Goal: Information Seeking & Learning: Check status

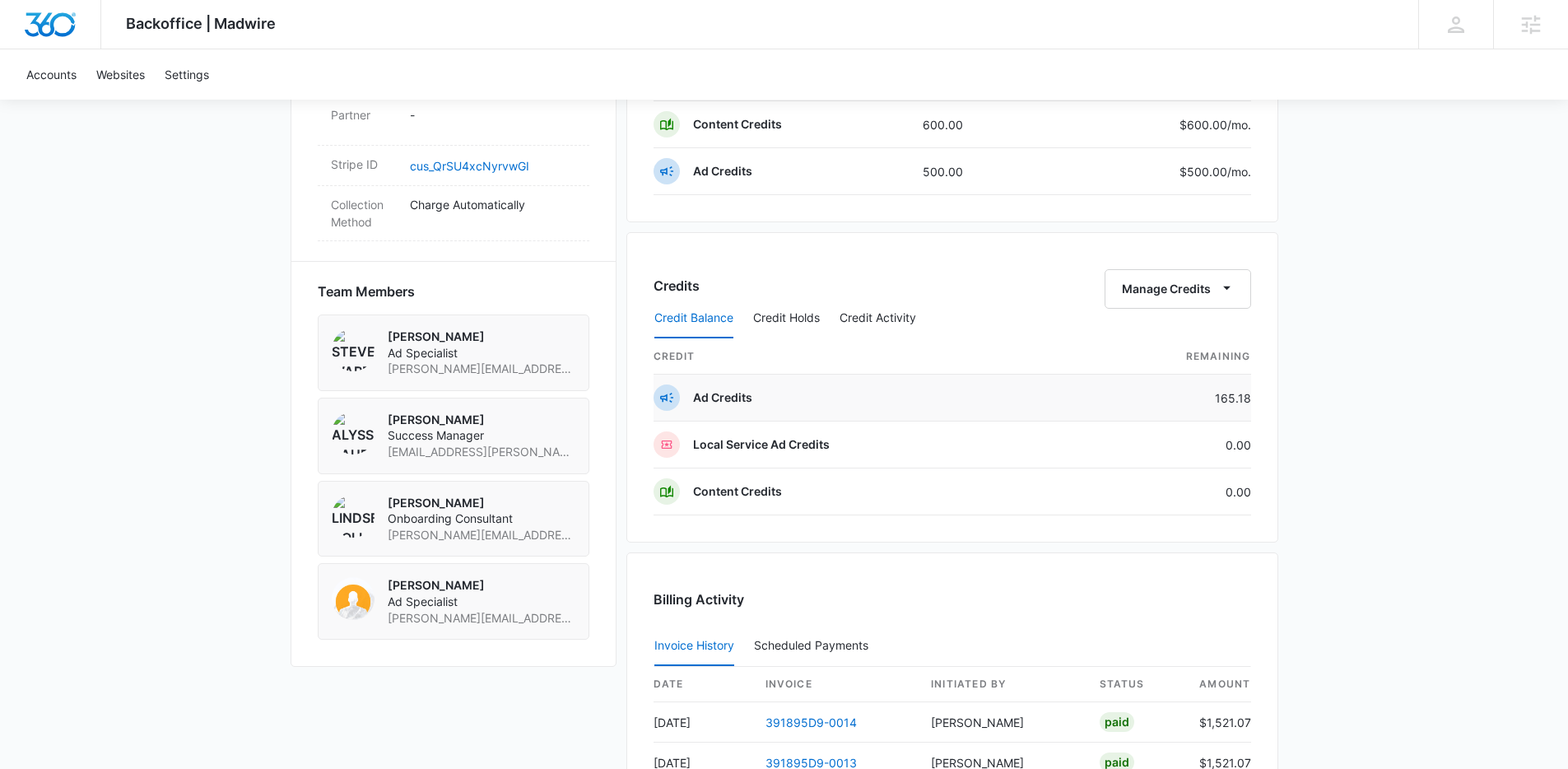
scroll to position [1449, 0]
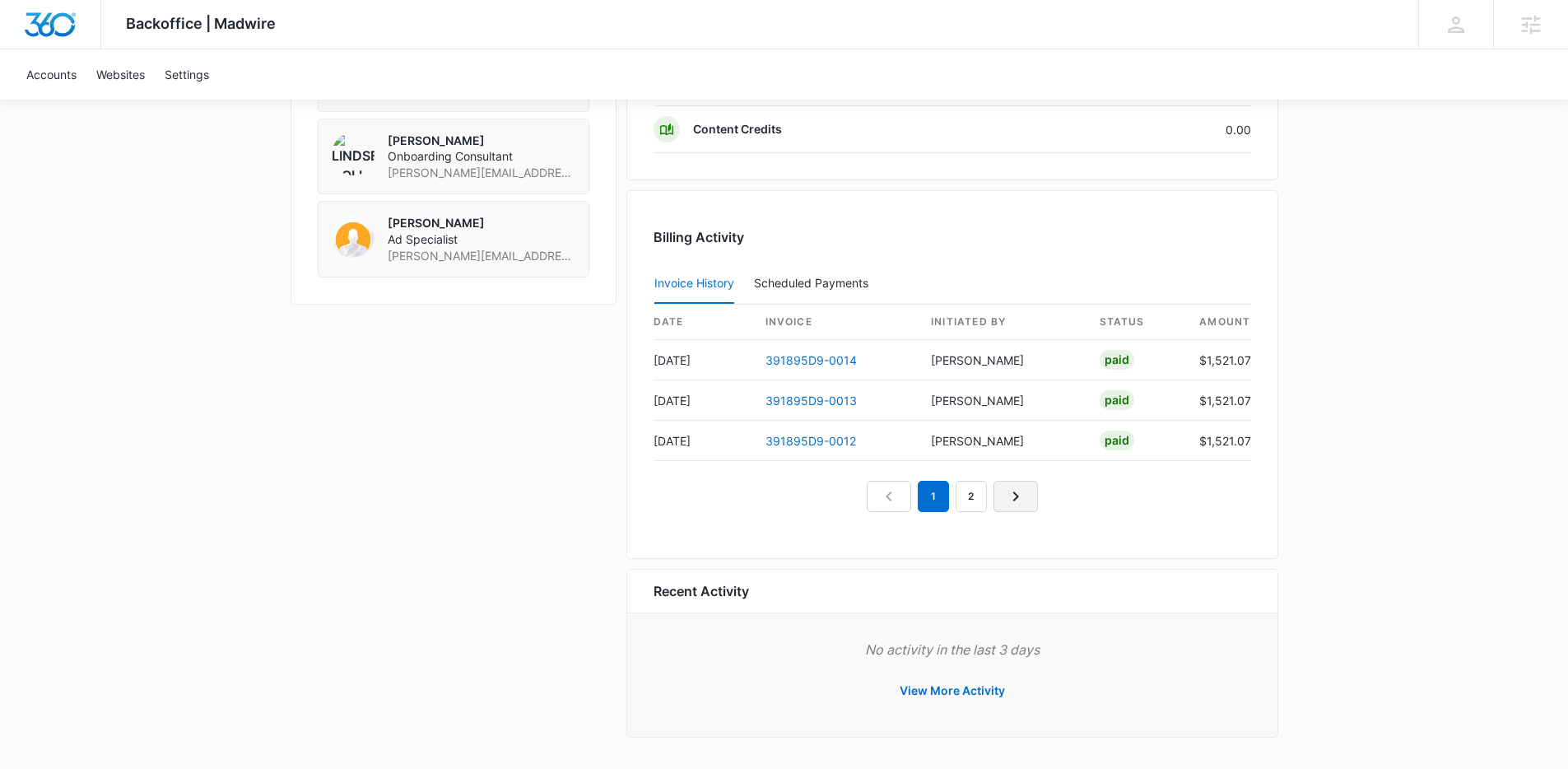
click at [1021, 489] on icon "Next Page" at bounding box center [1016, 496] width 20 height 20
click at [1021, 489] on link "Next Page" at bounding box center [1034, 496] width 44 height 31
click at [1021, 489] on link "4" at bounding box center [1010, 496] width 31 height 31
click at [1041, 494] on link "5" at bounding box center [1028, 496] width 31 height 31
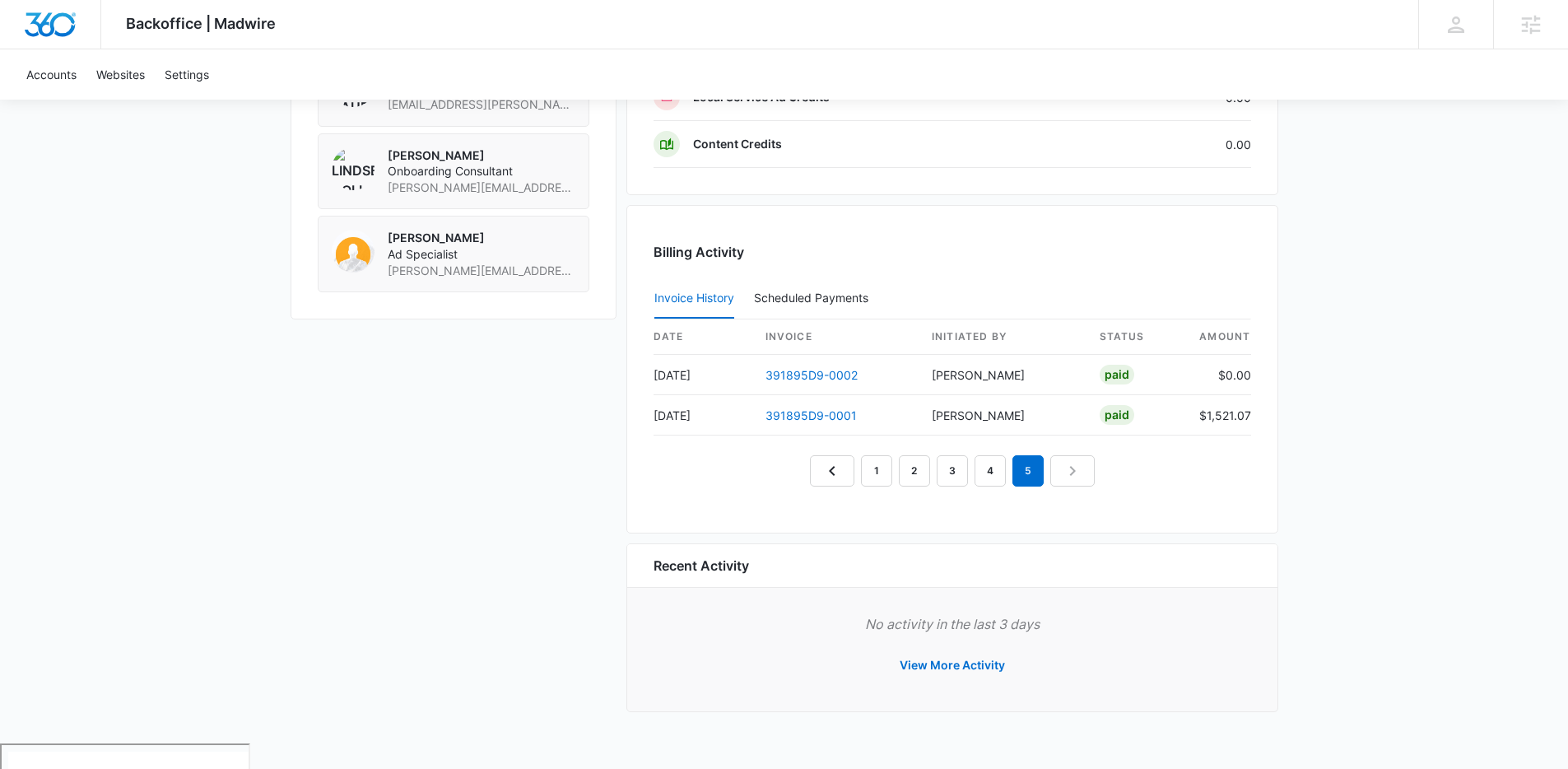
scroll to position [1408, 0]
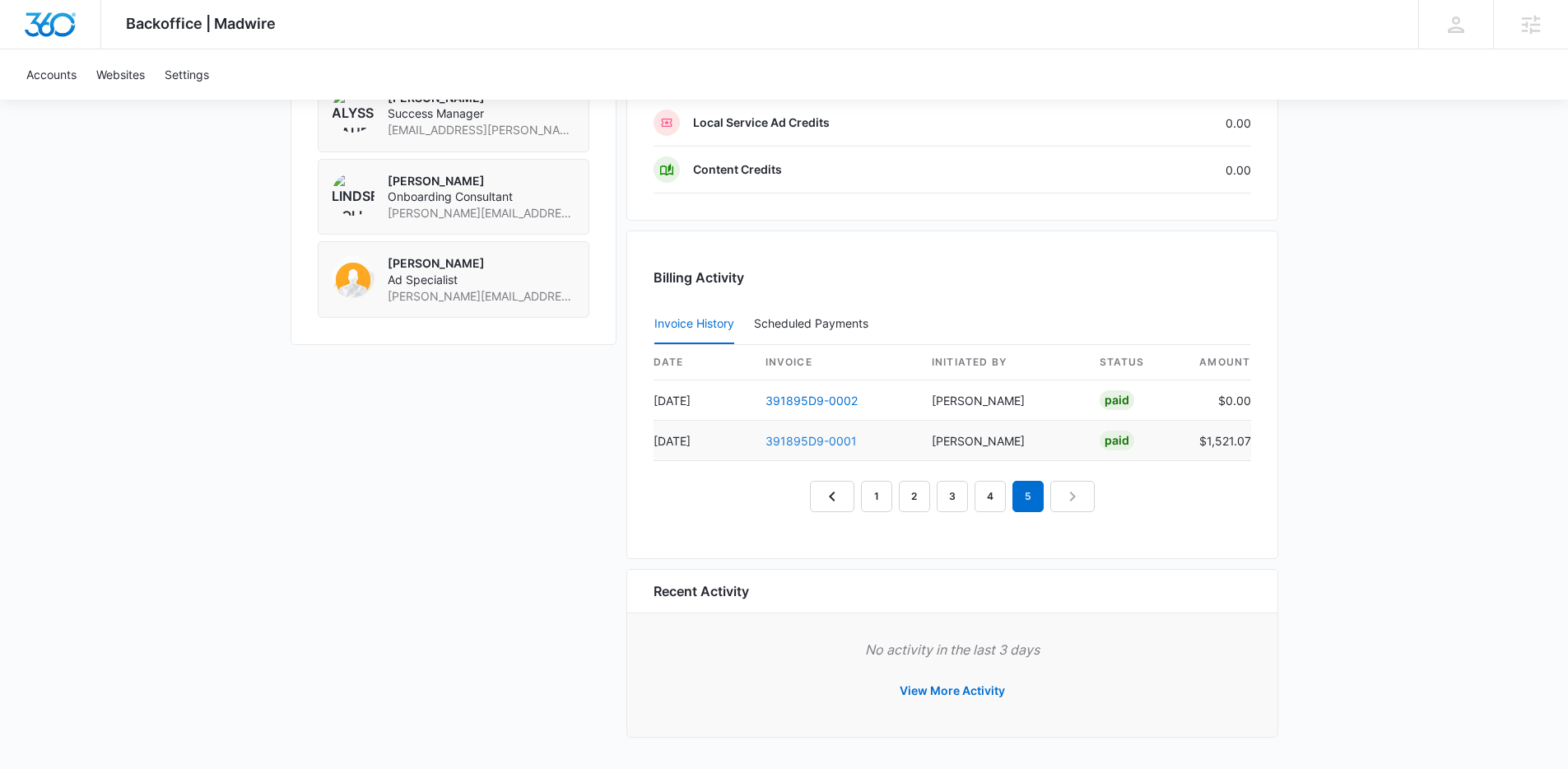
click at [821, 436] on link "391895D9-0001" at bounding box center [812, 441] width 92 height 14
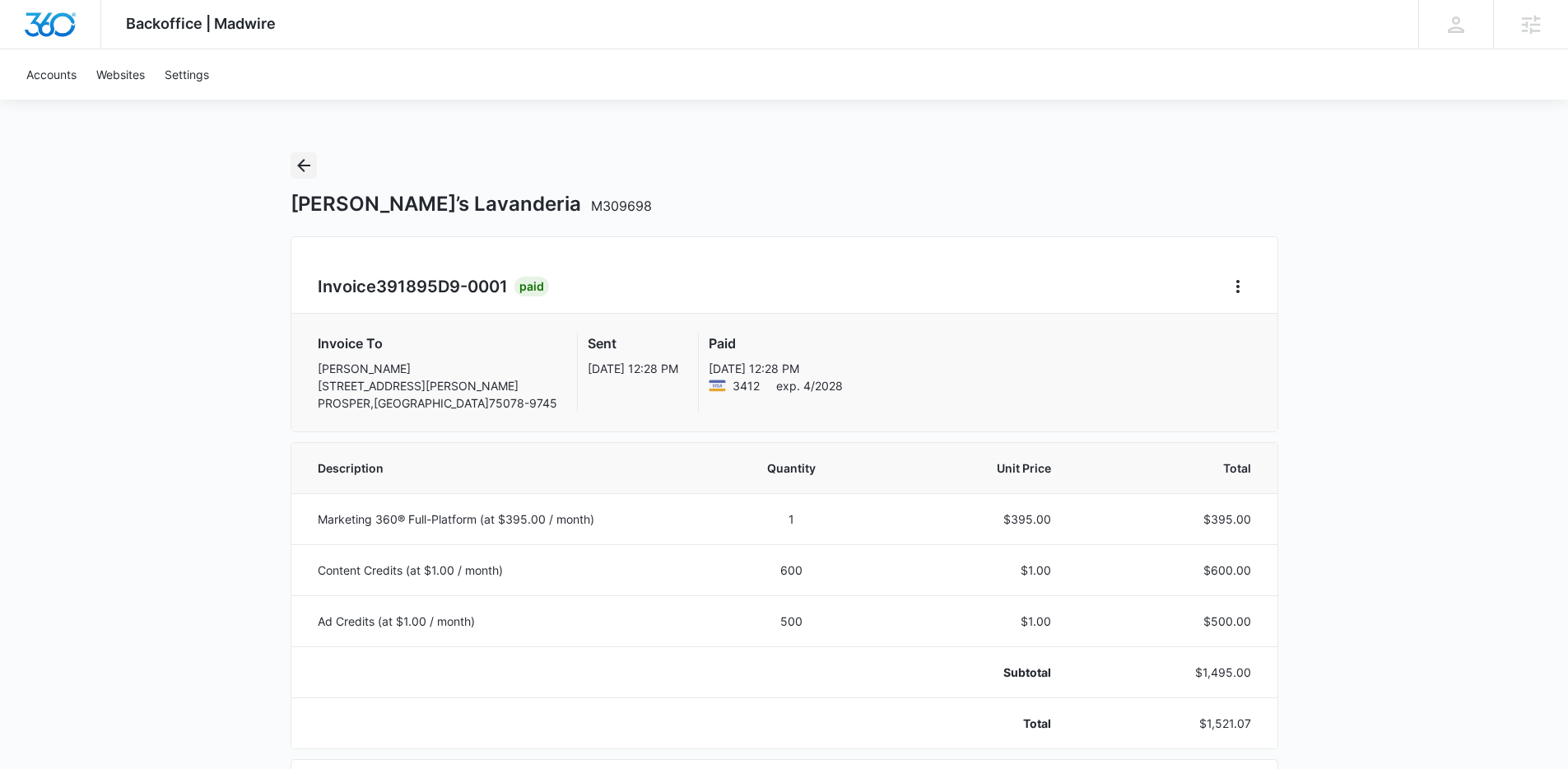
click at [301, 159] on icon "Back" at bounding box center [303, 165] width 20 height 20
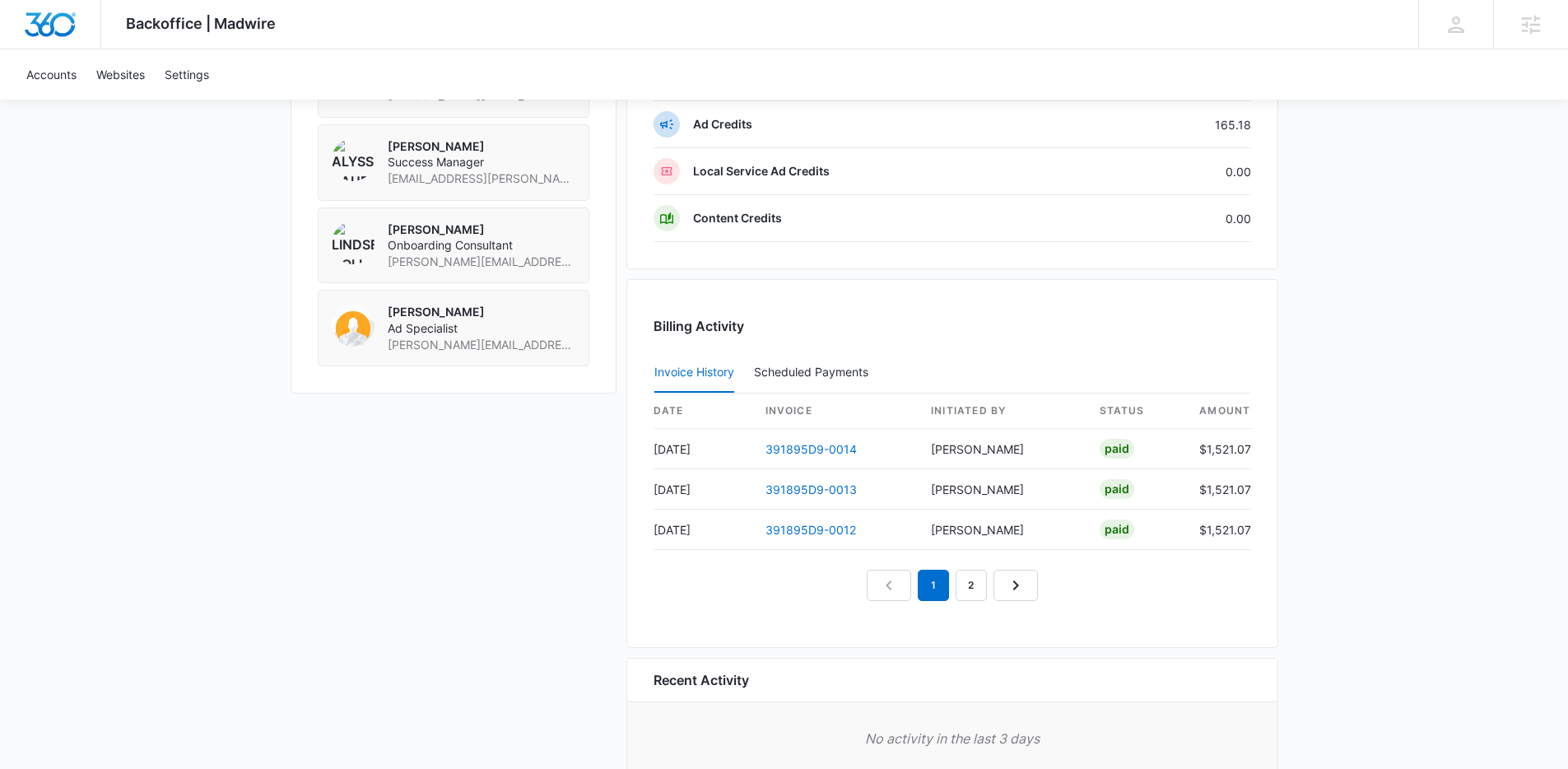
scroll to position [1449, 0]
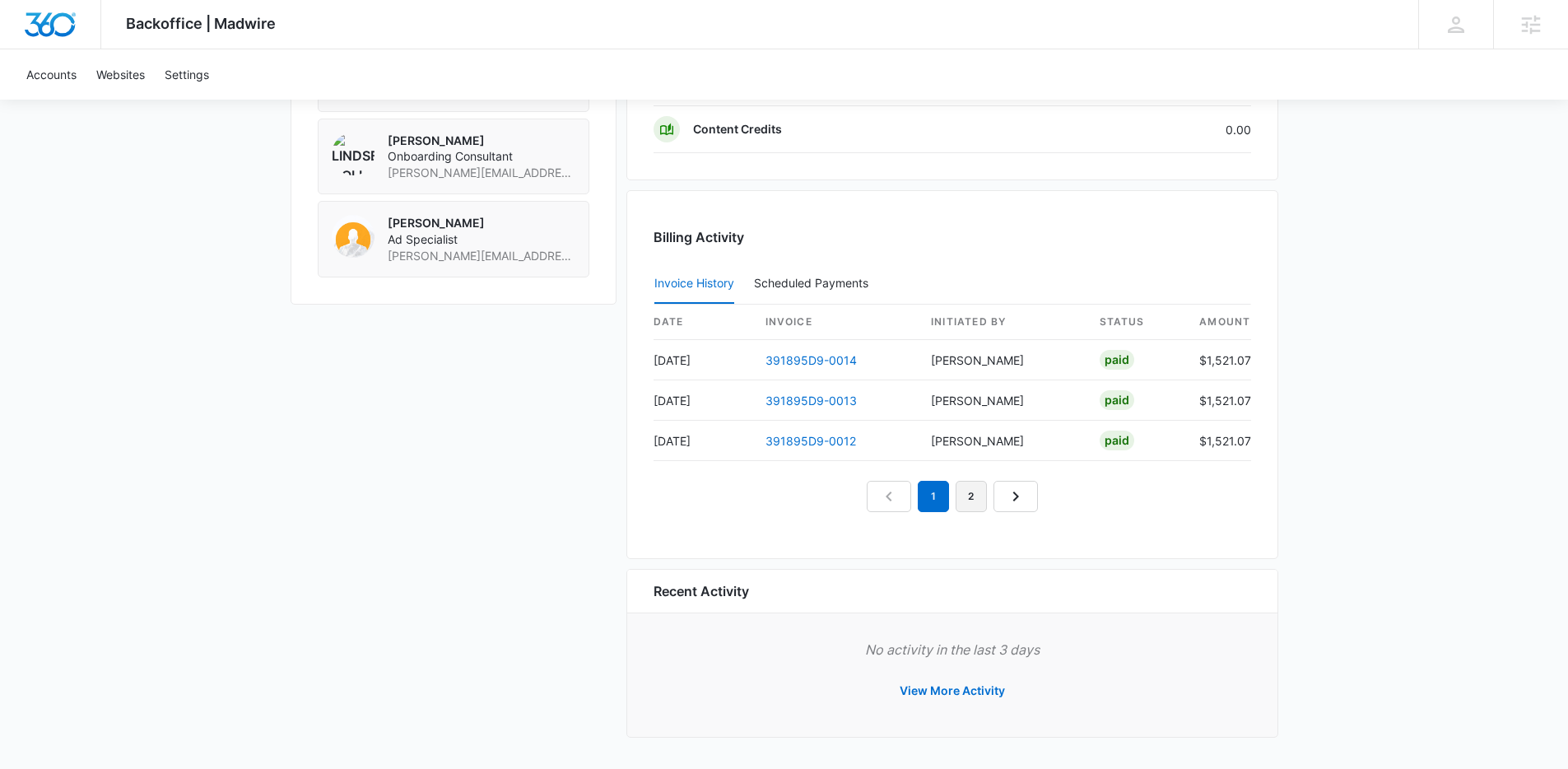
click at [965, 501] on link "2" at bounding box center [972, 496] width 31 height 31
click at [1002, 501] on link "3" at bounding box center [991, 496] width 31 height 31
click at [1009, 505] on link "4" at bounding box center [1010, 496] width 31 height 31
click at [1017, 502] on link "5" at bounding box center [1028, 496] width 31 height 31
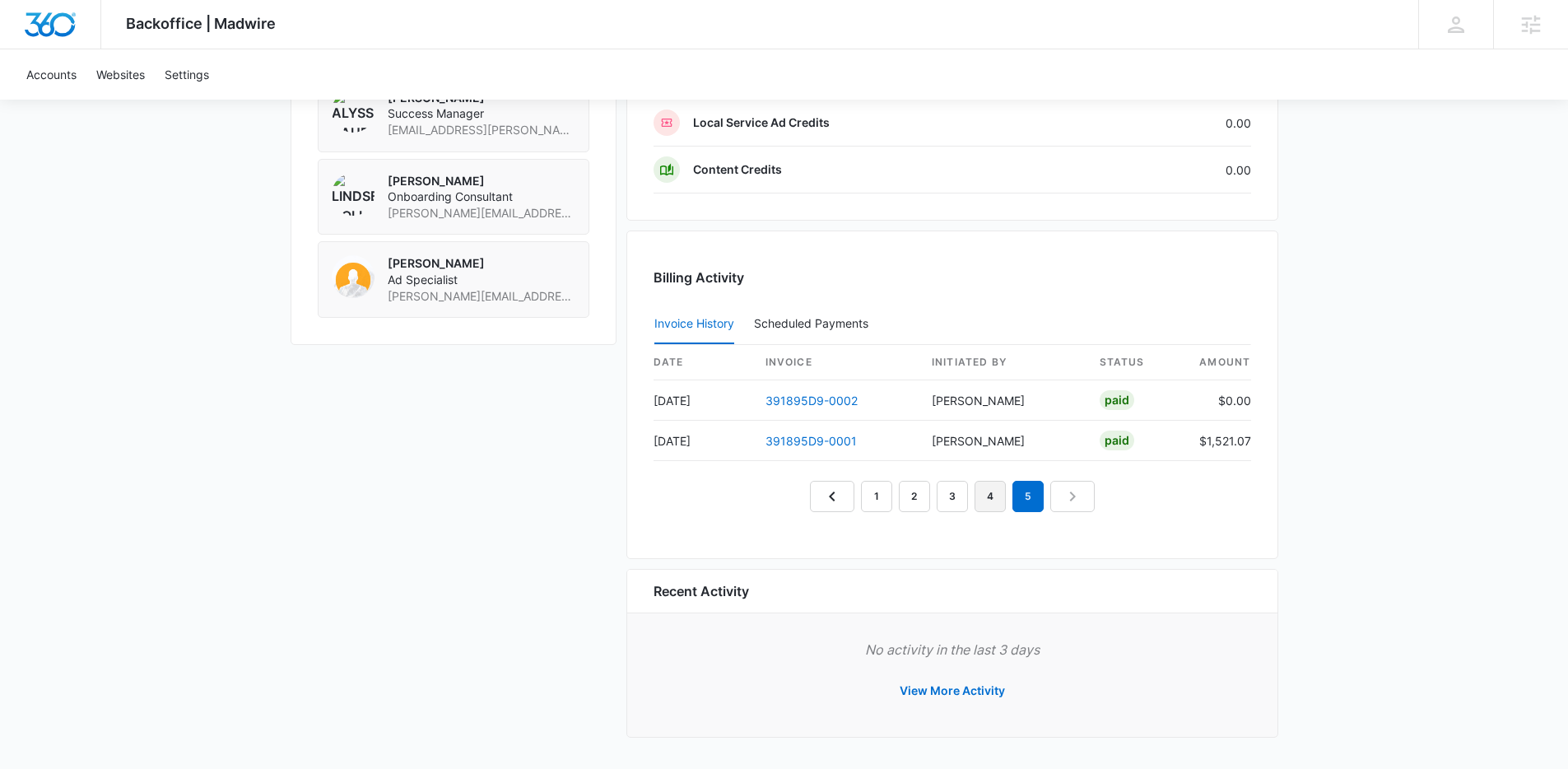
click at [990, 496] on link "4" at bounding box center [991, 496] width 31 height 31
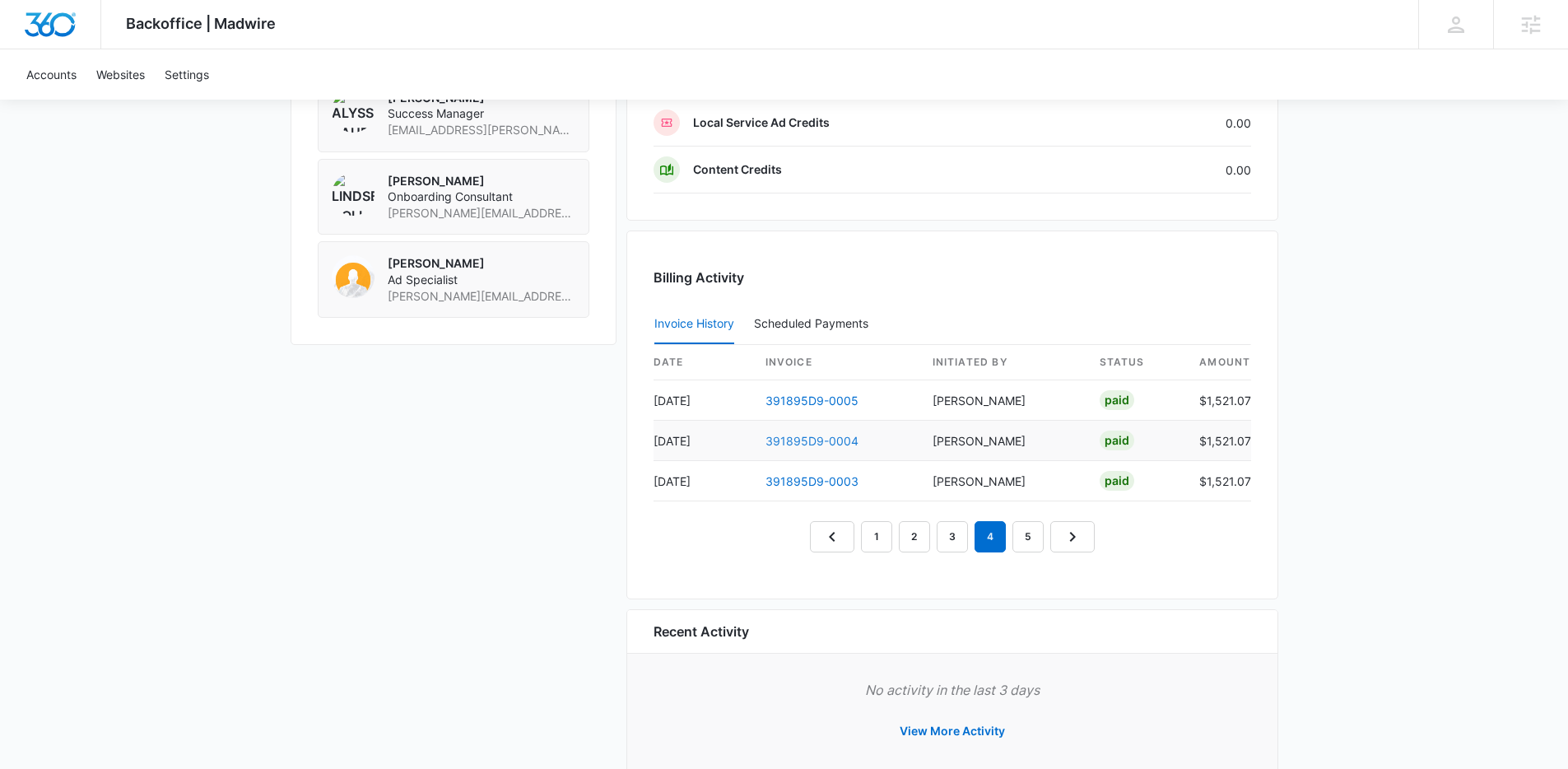
click at [781, 443] on link "391895D9-0004" at bounding box center [813, 441] width 93 height 14
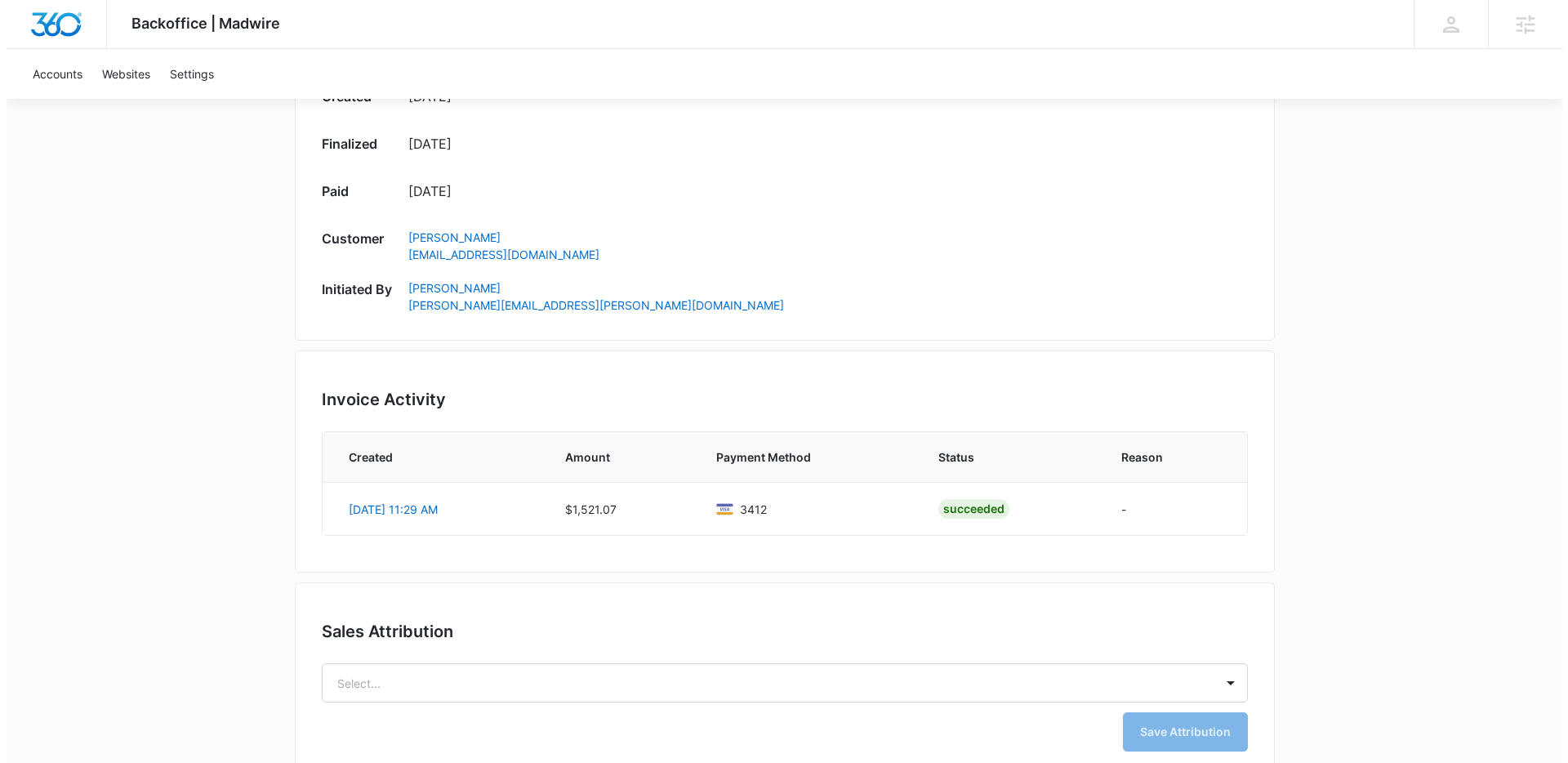
scroll to position [947, 0]
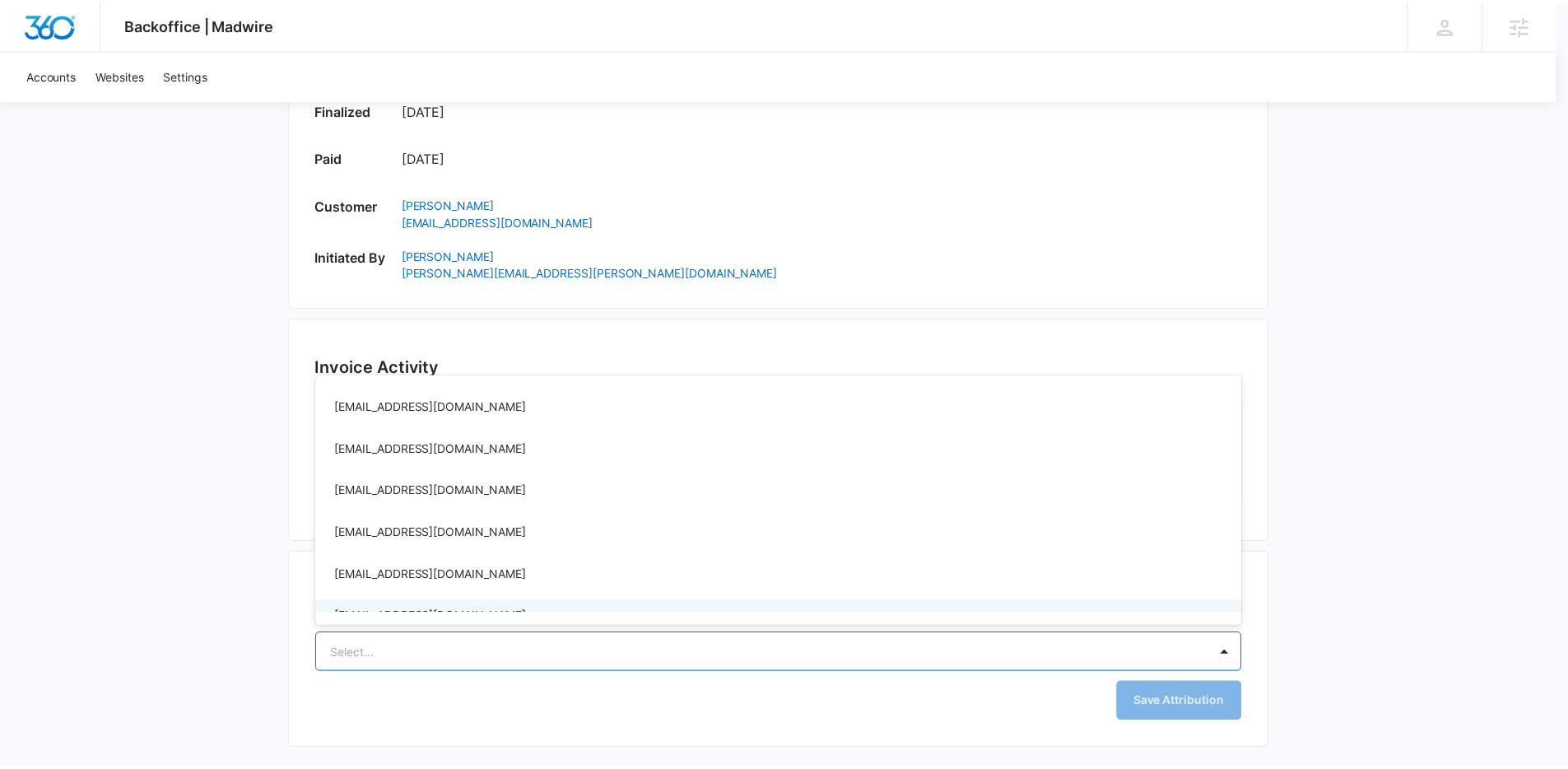
scroll to position [43, 0]
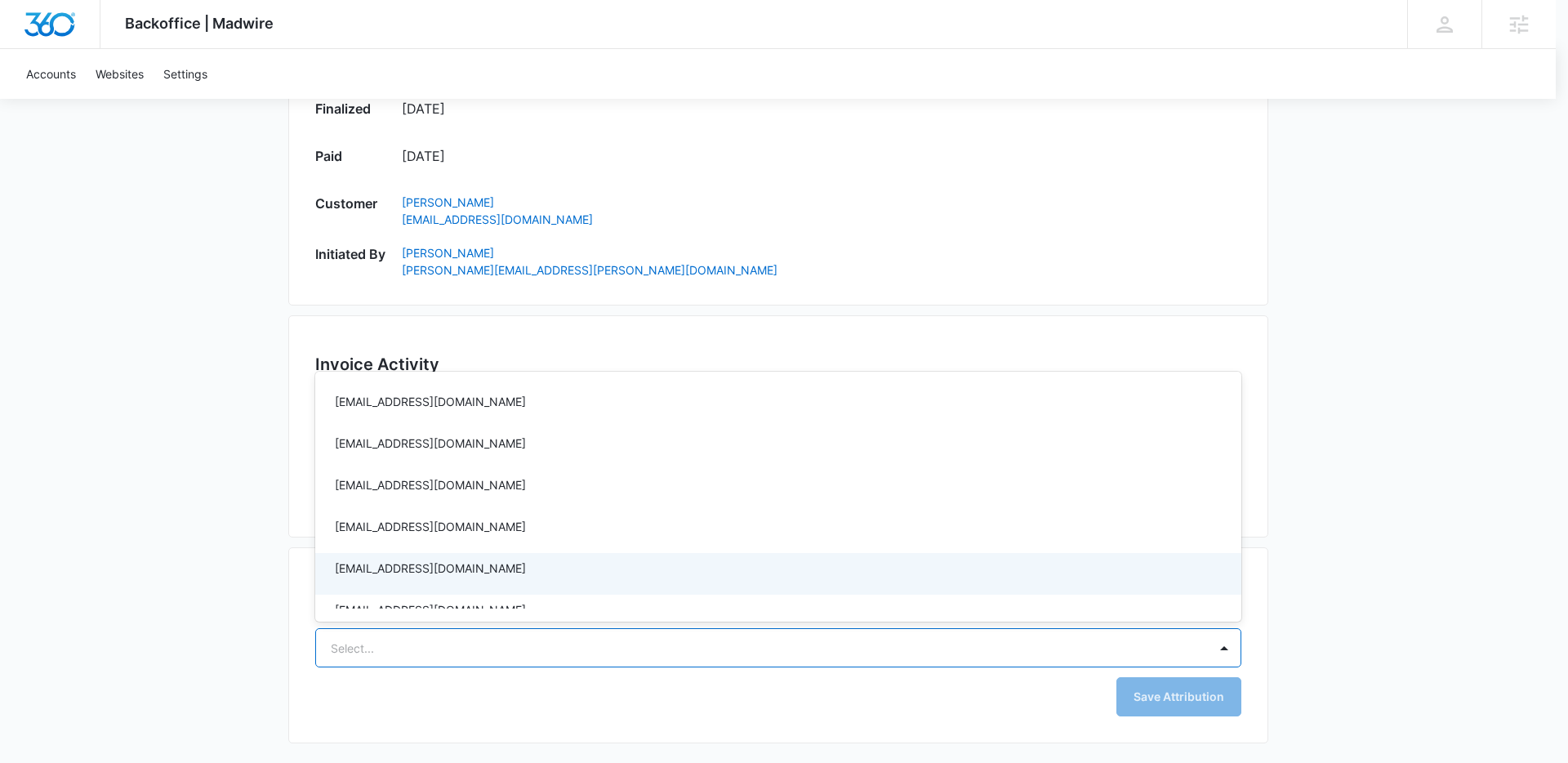
click at [250, 485] on div at bounding box center [784, 382] width 1568 height 763
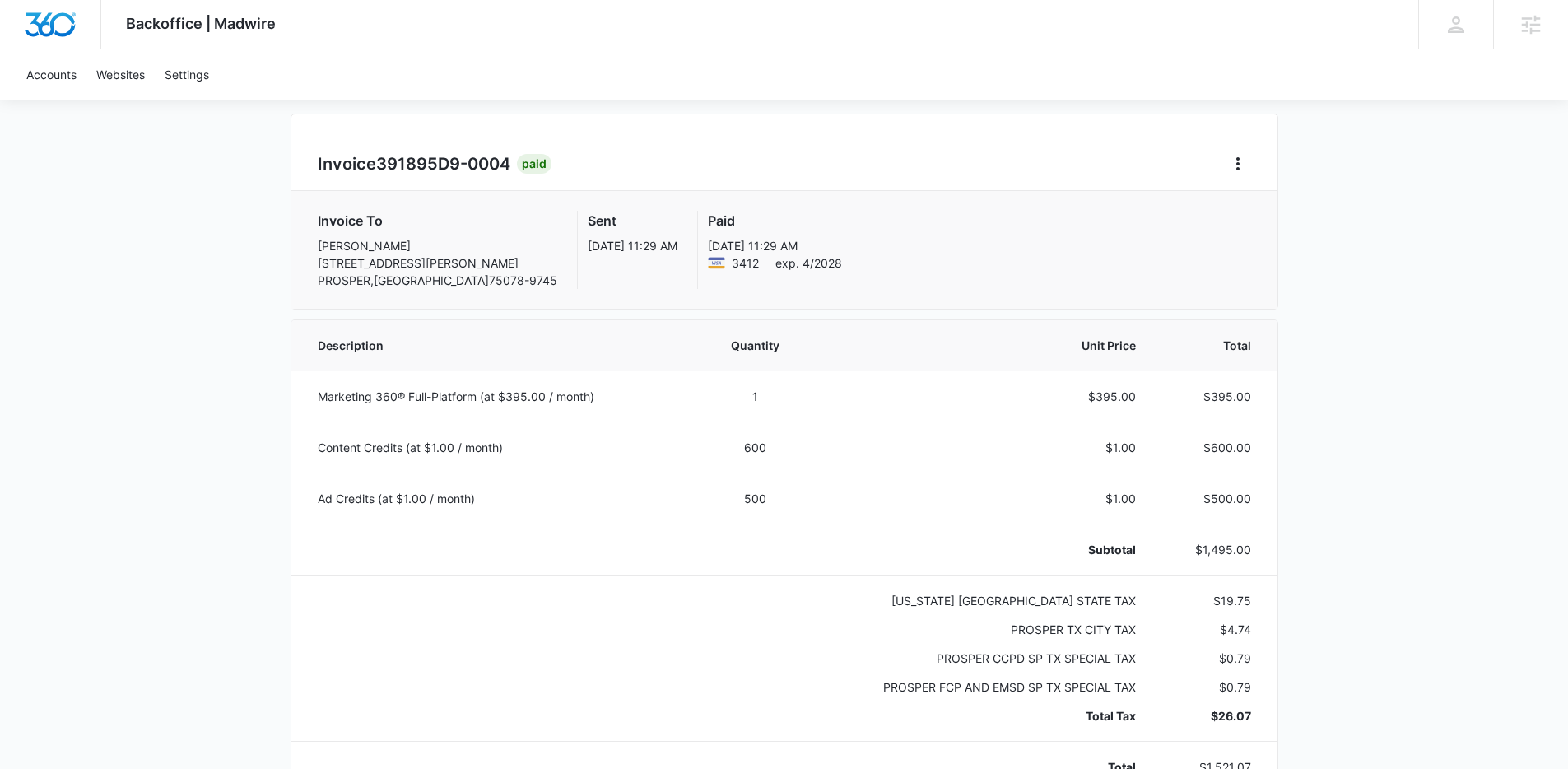
scroll to position [0, 0]
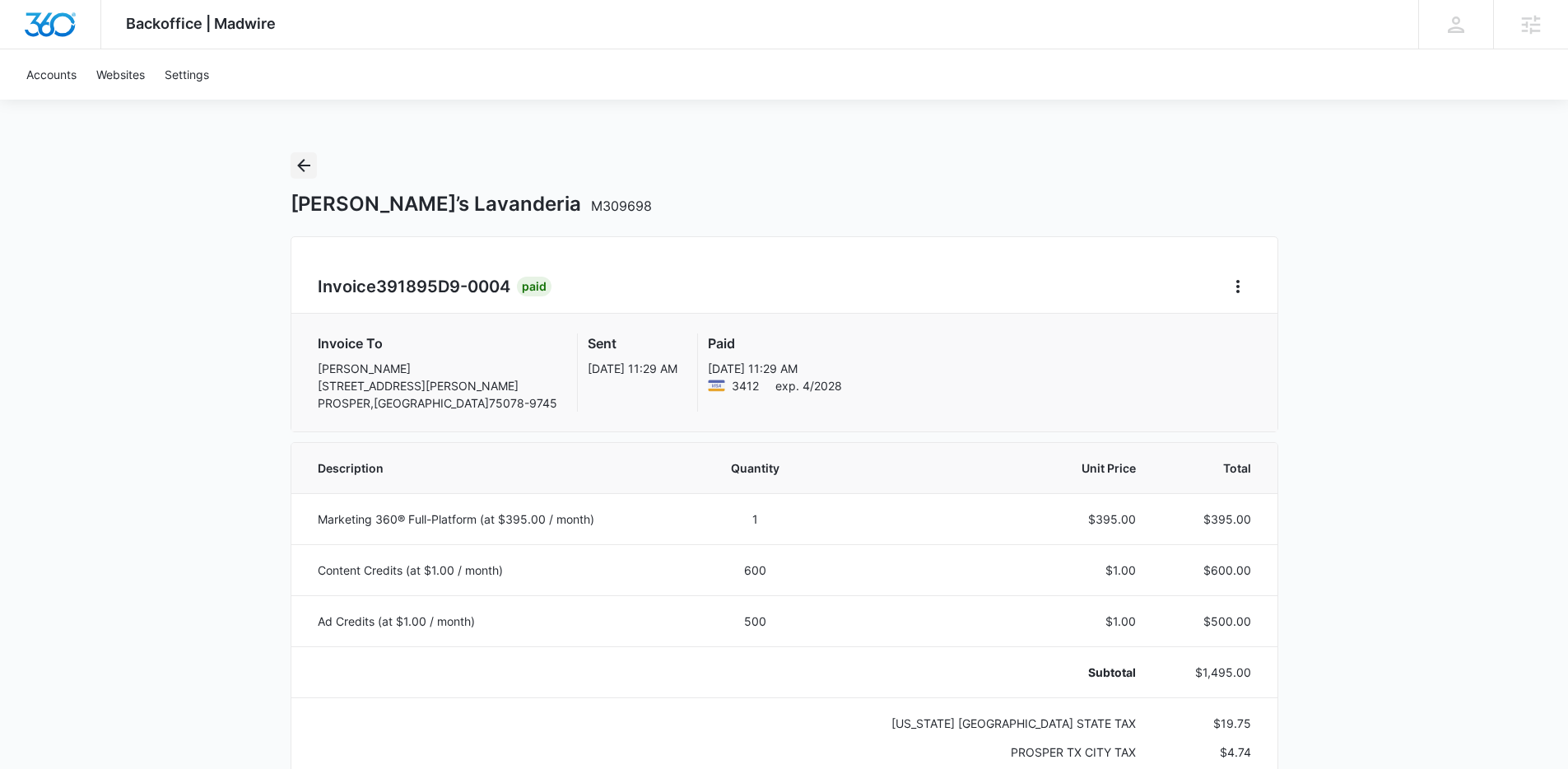
click at [296, 164] on icon "Back" at bounding box center [303, 165] width 20 height 20
